Goal: Information Seeking & Learning: Learn about a topic

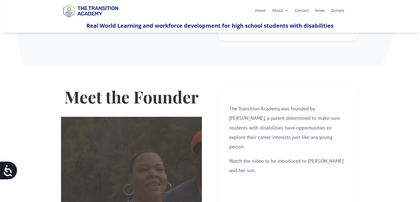
scroll to position [83, 0]
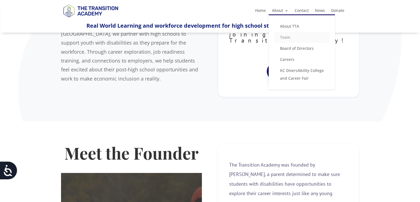
click at [291, 38] on link "Team" at bounding box center [301, 37] width 55 height 11
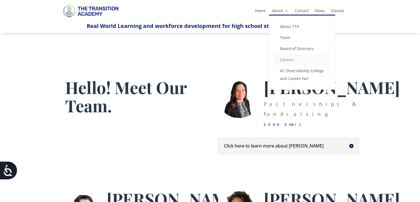
click at [291, 59] on link "Careers" at bounding box center [302, 59] width 55 height 11
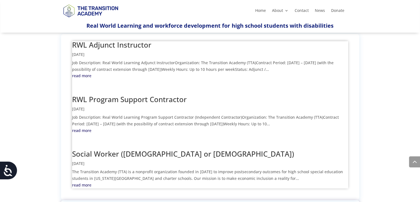
scroll to position [249, 0]
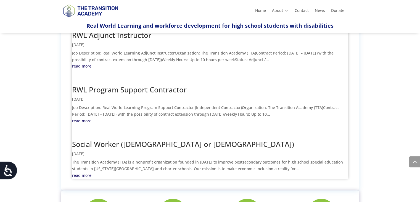
click at [85, 172] on link "read more" at bounding box center [210, 175] width 276 height 7
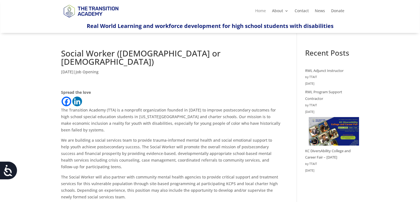
click at [262, 12] on link "Home" at bounding box center [260, 12] width 11 height 6
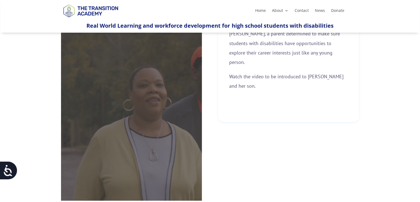
scroll to position [166, 0]
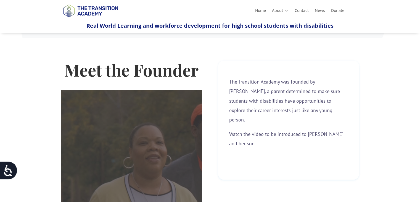
click at [178, 125] on div "[cky_video_placeholder_title]" at bounding box center [131, 174] width 141 height 168
click at [292, 131] on span "Watch the video to be introduced to [PERSON_NAME] and her son." at bounding box center [286, 139] width 114 height 16
click at [310, 94] on p "The Transition Academy was founded by [PERSON_NAME], a parent determined to mak…" at bounding box center [288, 103] width 119 height 52
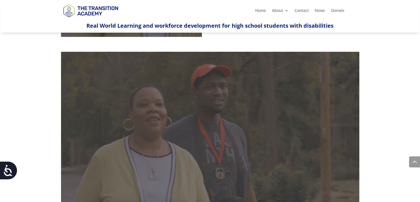
click at [245, 131] on div "[cky_video_placeholder_title]" at bounding box center [210, 136] width 298 height 168
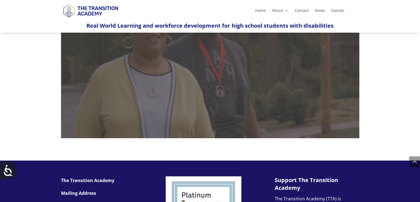
scroll to position [470, 0]
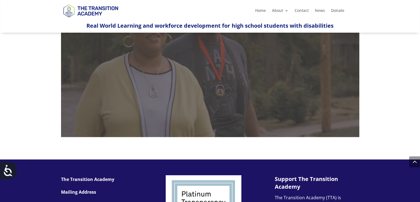
click at [258, 98] on div "[cky_video_placeholder_title]" at bounding box center [210, 53] width 298 height 168
click at [190, 67] on div "[cky_video_placeholder_title]" at bounding box center [210, 53] width 298 height 168
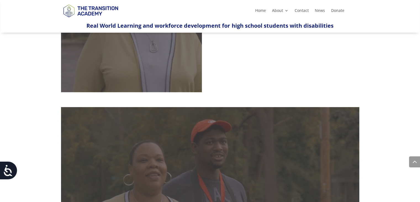
scroll to position [193, 0]
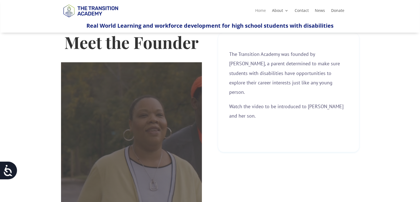
click at [258, 12] on link "Home" at bounding box center [260, 12] width 11 height 6
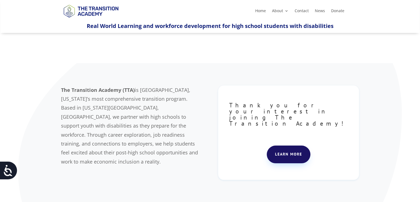
click at [287, 145] on link "Learn more" at bounding box center [289, 154] width 44 height 18
click at [258, 9] on link "Home" at bounding box center [260, 12] width 11 height 6
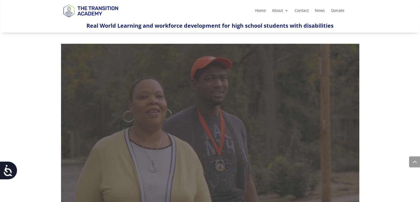
scroll to position [415, 0]
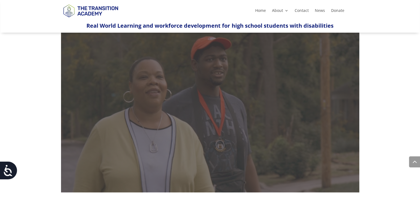
click at [165, 75] on div "[cky_video_placeholder_title]" at bounding box center [210, 108] width 298 height 168
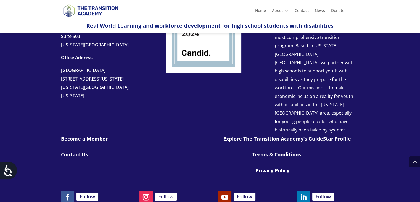
scroll to position [656, 0]
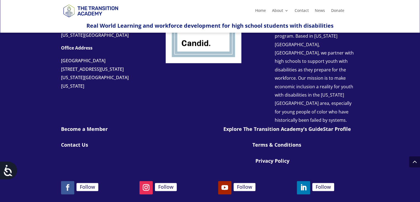
click at [66, 181] on link "Follow" at bounding box center [67, 187] width 13 height 13
